Goal: Navigation & Orientation: Find specific page/section

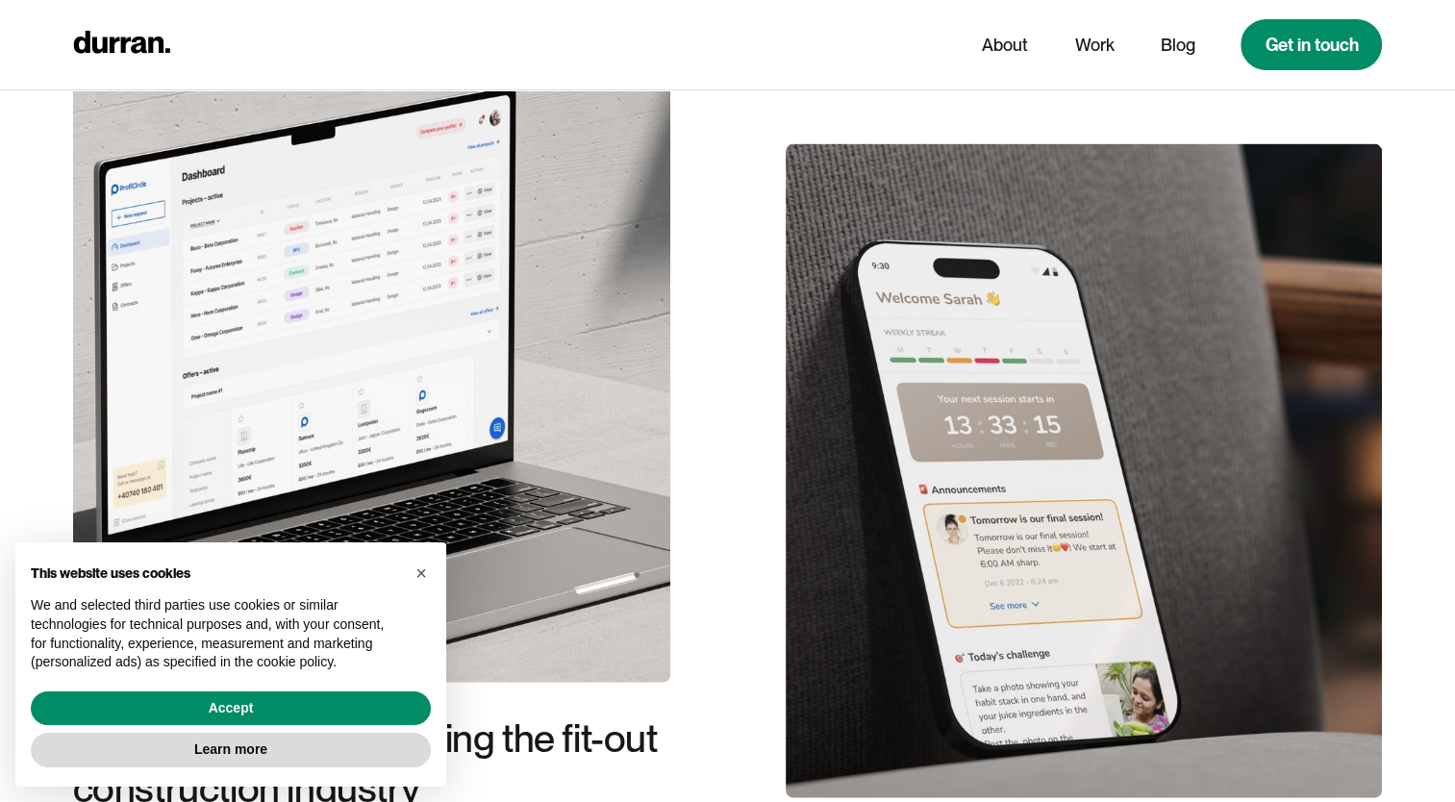
scroll to position [4423, 0]
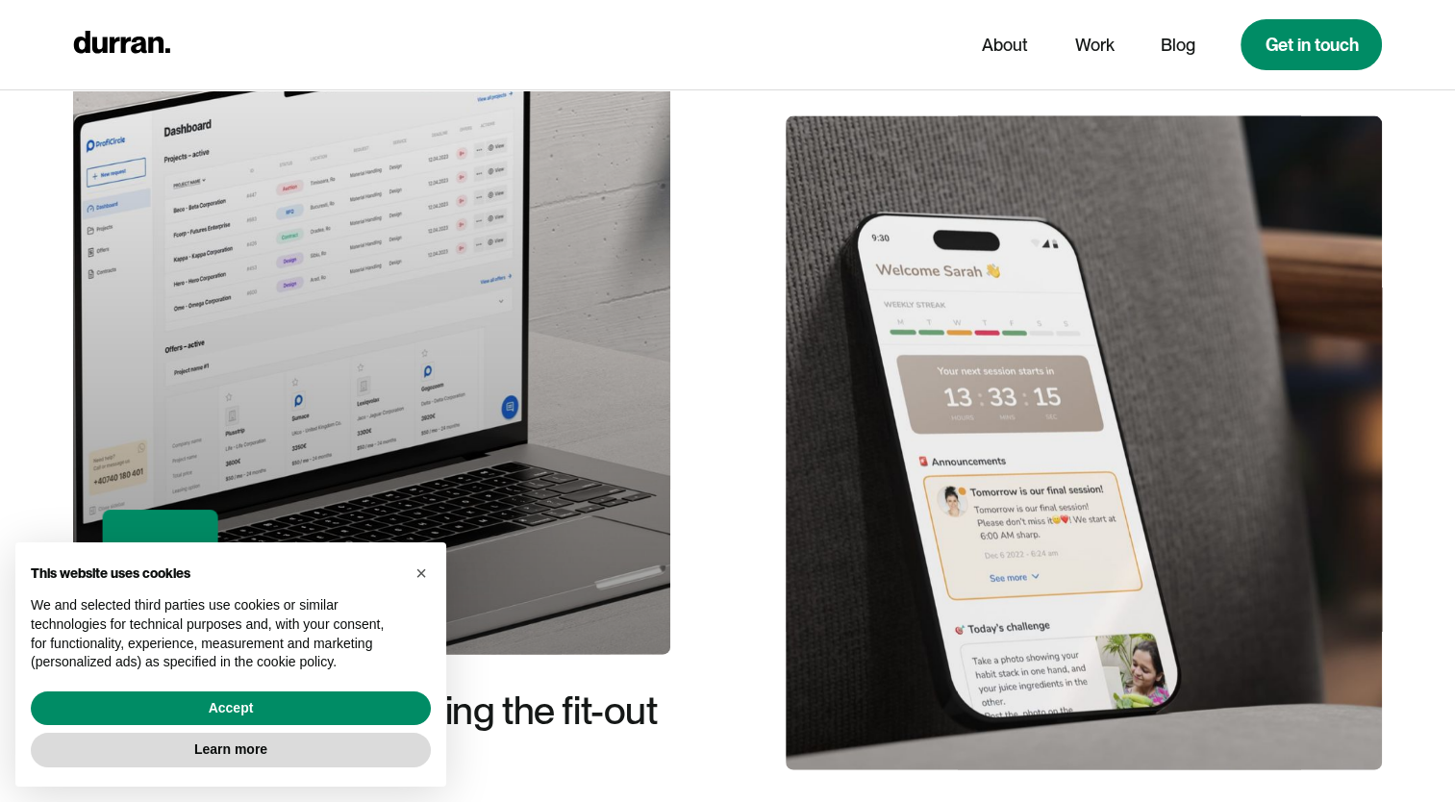
click at [592, 324] on div at bounding box center [371, 328] width 597 height 654
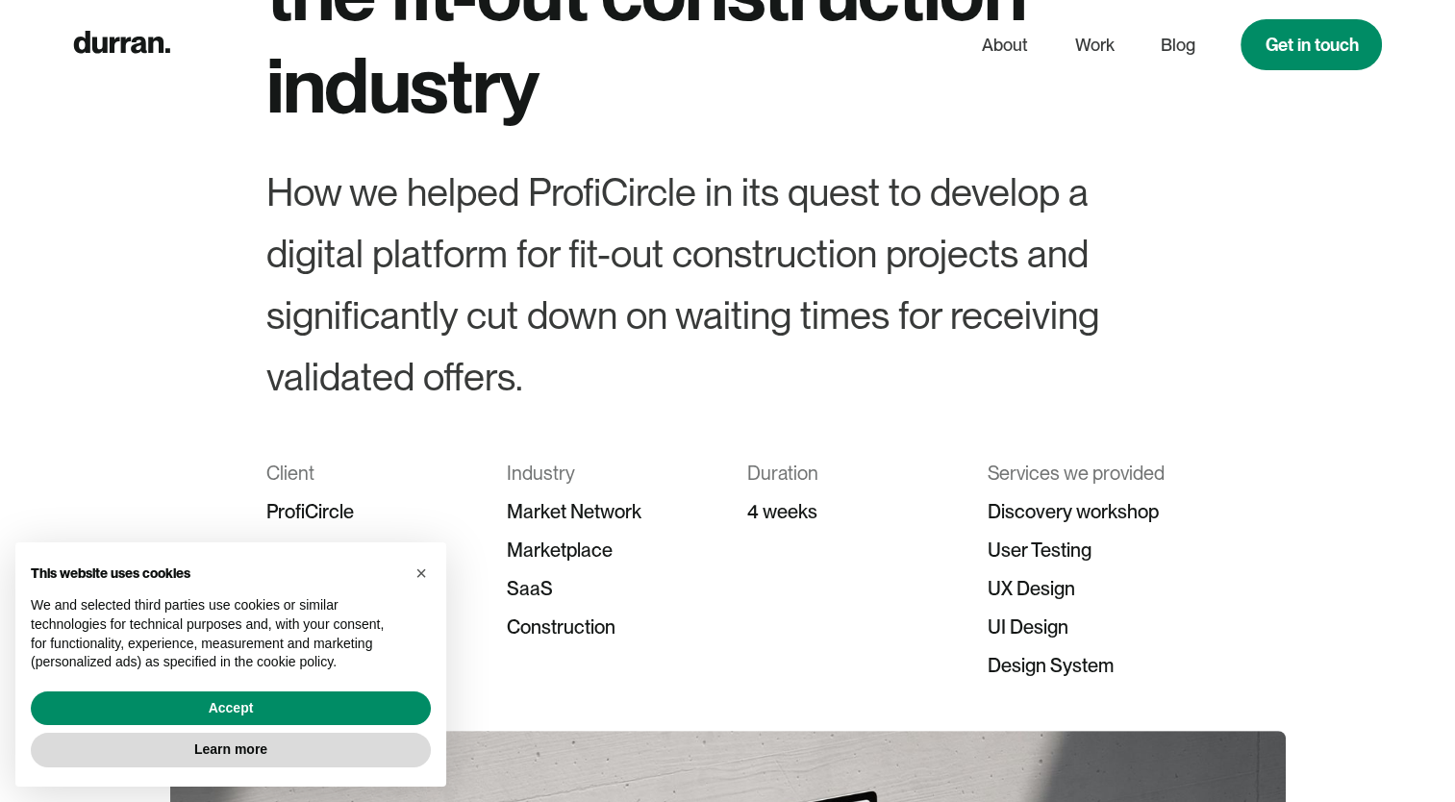
scroll to position [481, 0]
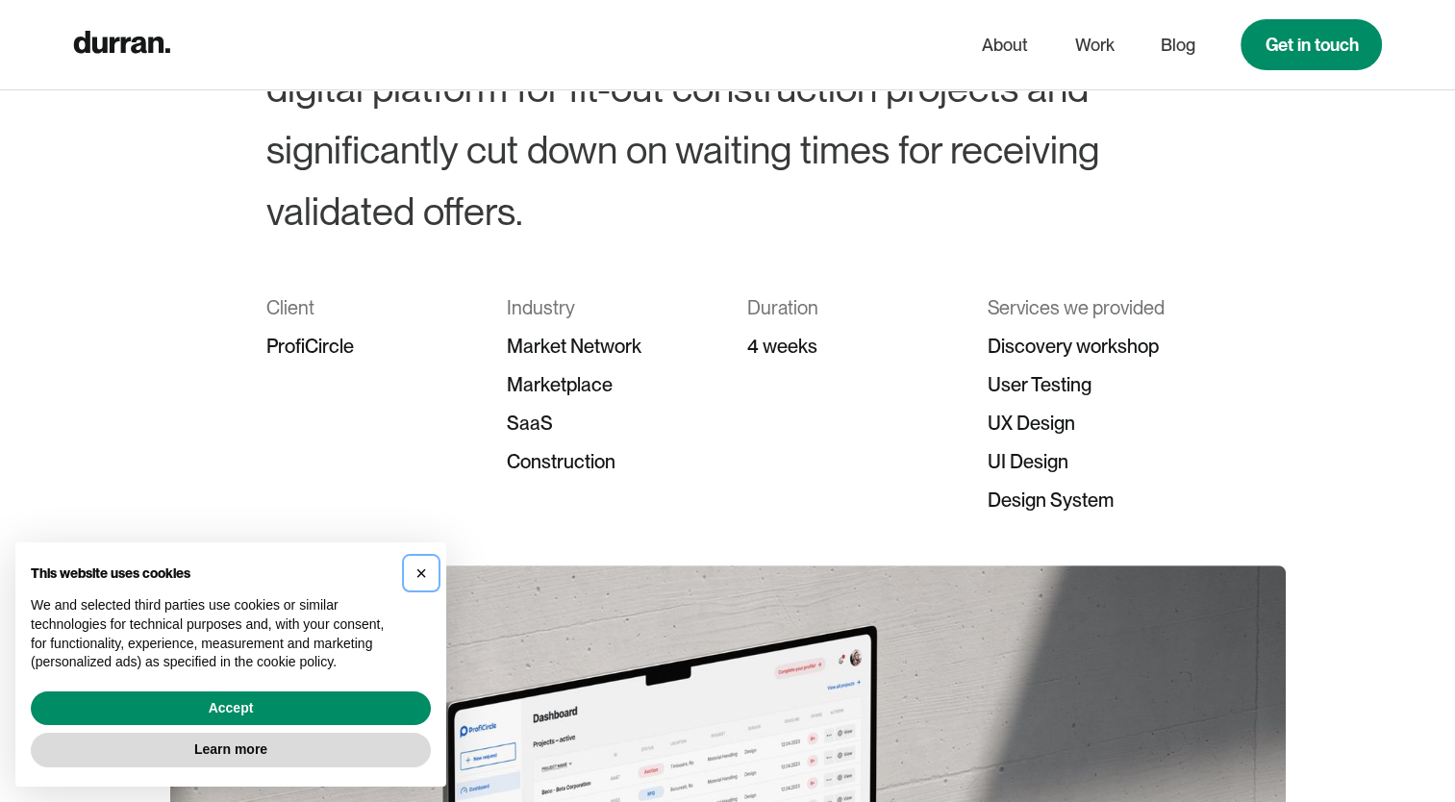
click at [419, 579] on span "×" at bounding box center [421, 572] width 12 height 21
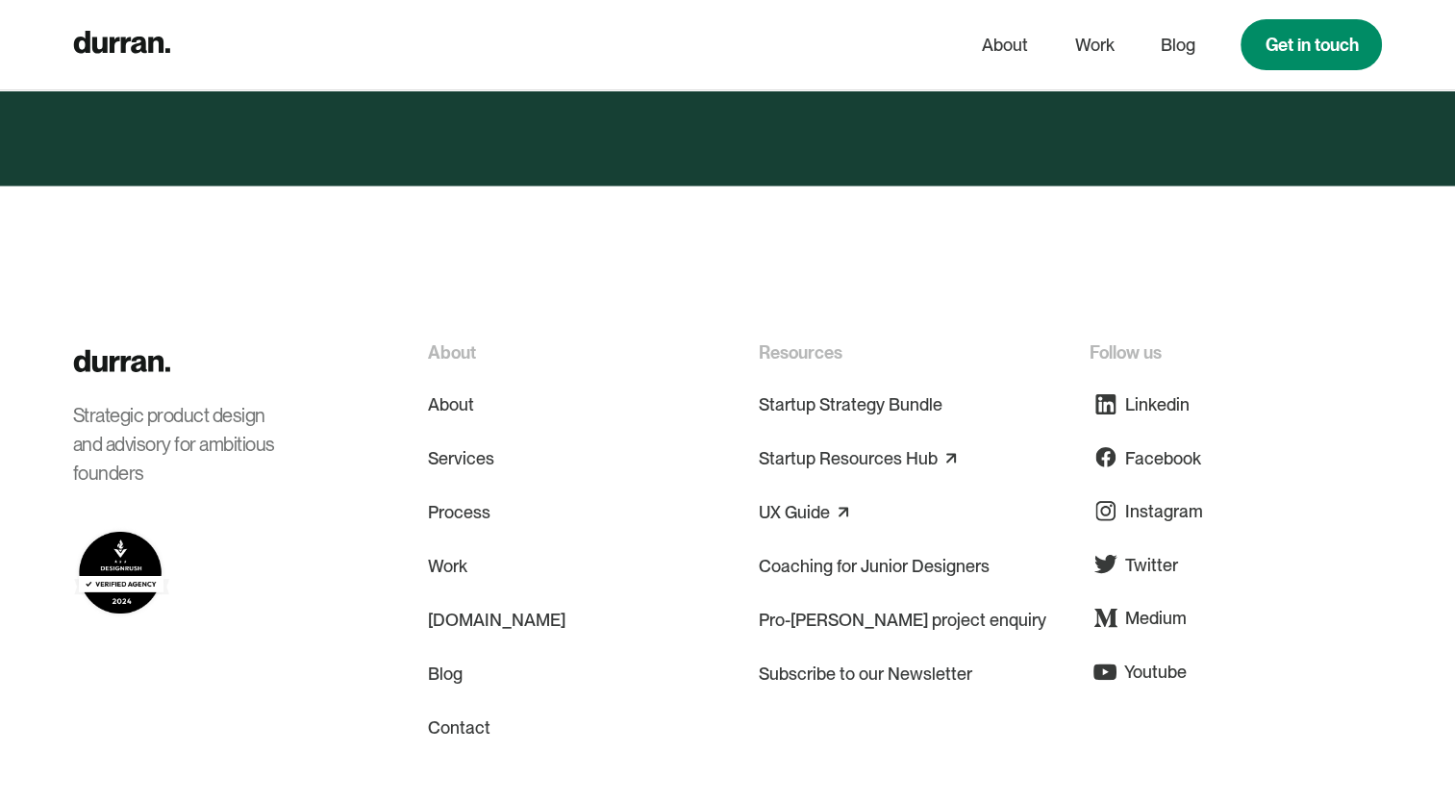
scroll to position [17976, 0]
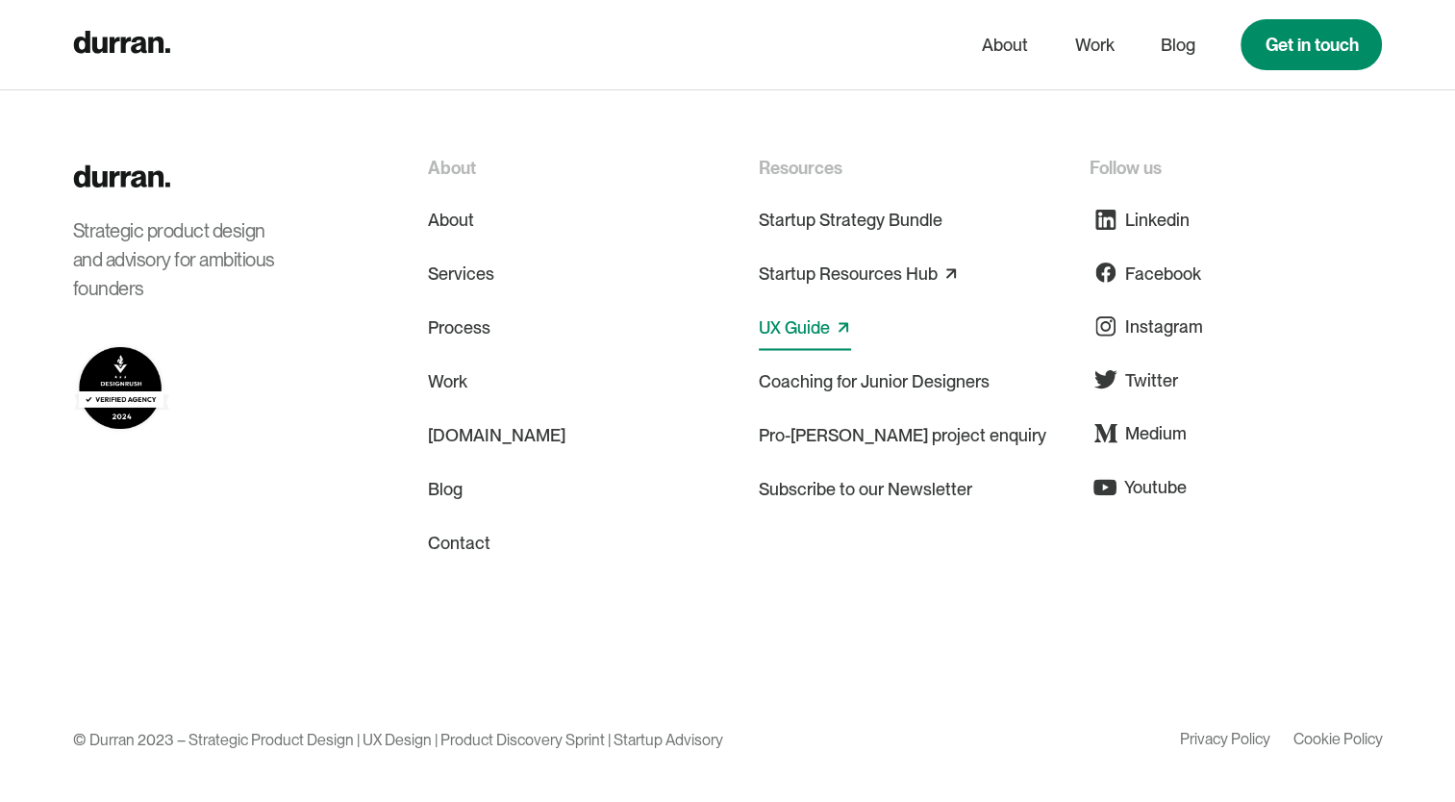
click at [824, 328] on link "UX Guide" at bounding box center [794, 327] width 71 height 31
